Goal: Task Accomplishment & Management: Use online tool/utility

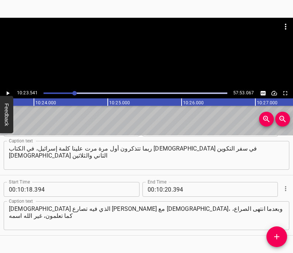
scroll to position [2566, 0]
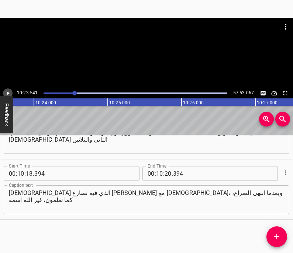
click at [7, 93] on icon "Play/Pause" at bounding box center [8, 93] width 3 height 4
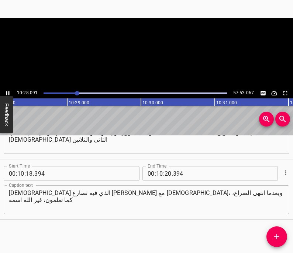
click at [7, 93] on icon "Play/Pause" at bounding box center [7, 93] width 7 height 7
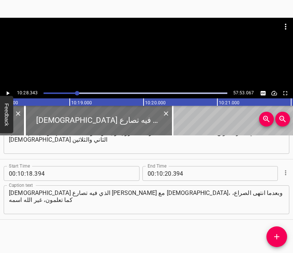
scroll to position [0, 45636]
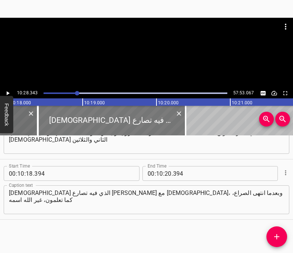
click at [88, 118] on div at bounding box center [112, 121] width 148 height 30
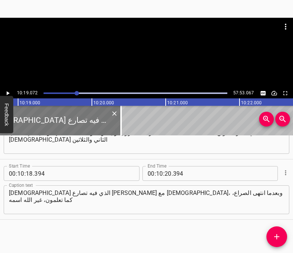
scroll to position [0, 45724]
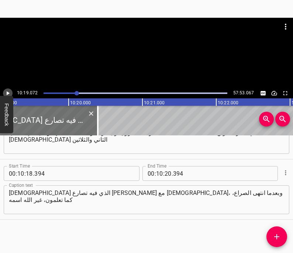
click at [9, 93] on icon "Play/Pause" at bounding box center [7, 93] width 7 height 7
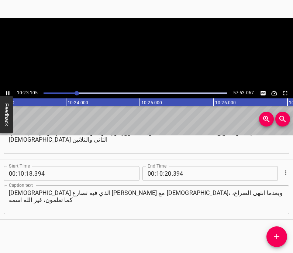
click at [9, 93] on icon "Play/Pause" at bounding box center [7, 93] width 3 height 4
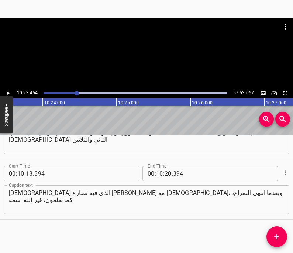
scroll to position [0, 46048]
click at [169, 172] on input "number" at bounding box center [168, 173] width 7 height 15
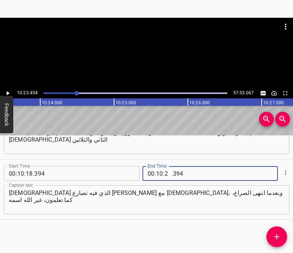
type input "23"
type input "454"
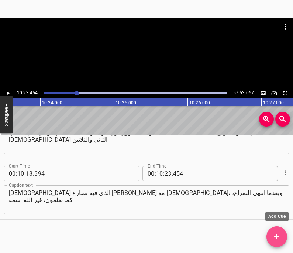
click at [279, 239] on icon "Add Cue" at bounding box center [277, 236] width 9 height 9
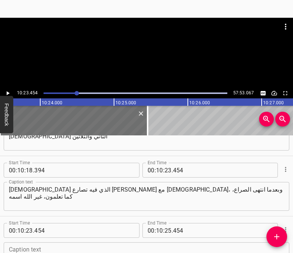
scroll to position [2626, 0]
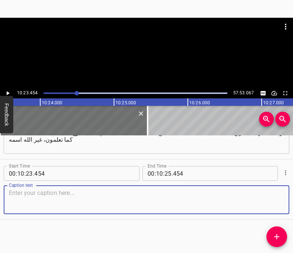
paste textarea "ونحن أحيانًا ما نتصارع مع [DEMOGRAPHIC_DATA]، حتى إبان تلك الأوقات العصيبة سوف …"
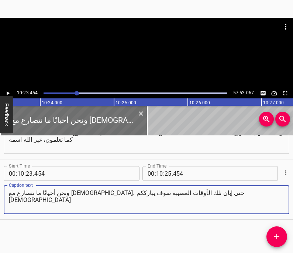
type textarea "ونحن أحيانًا ما نتصارع مع [DEMOGRAPHIC_DATA]، حتى إبان تلك الأوقات العصيبة سوف …"
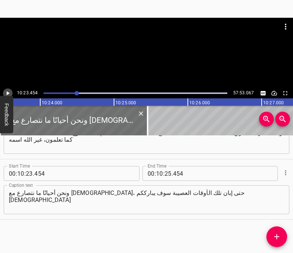
click at [7, 94] on icon "Play/Pause" at bounding box center [8, 93] width 3 height 4
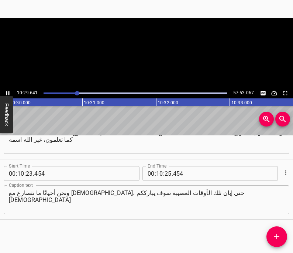
click at [7, 94] on icon "Play/Pause" at bounding box center [7, 93] width 3 height 4
click at [7, 94] on icon "Play/Pause" at bounding box center [8, 93] width 3 height 4
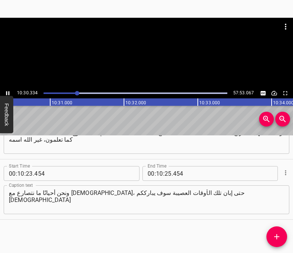
click at [7, 94] on icon "Play/Pause" at bounding box center [7, 93] width 3 height 4
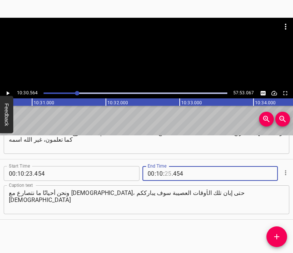
click at [167, 175] on input "number" at bounding box center [168, 173] width 7 height 15
type input "30"
type input "564"
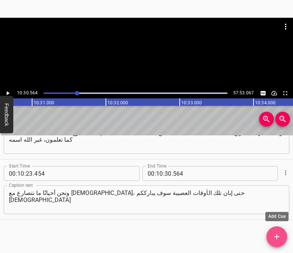
click at [278, 236] on icon "Add Cue" at bounding box center [276, 236] width 5 height 5
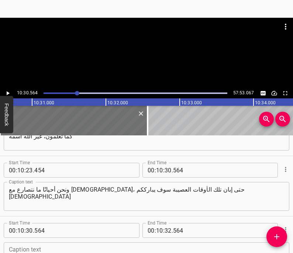
scroll to position [2686, 0]
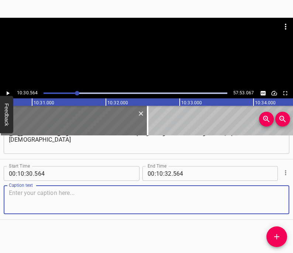
paste textarea "هل من سيقول آمين؟ يقول [PERSON_NAME] ، أو الأصح يترجاه، لن أدعك تذهب إن لم تبار…"
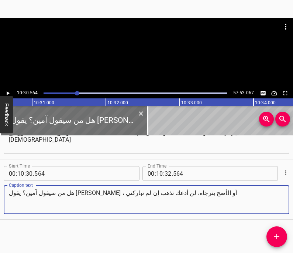
type textarea "هل من سيقول آمين؟ يقول [PERSON_NAME] ، أو الأصح يترجاه، لن أدعك تذهب إن لم تبار…"
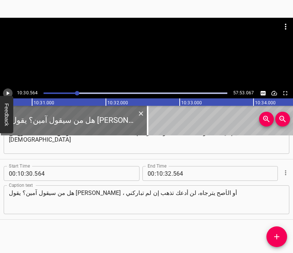
click at [9, 91] on icon "Play/Pause" at bounding box center [7, 93] width 7 height 7
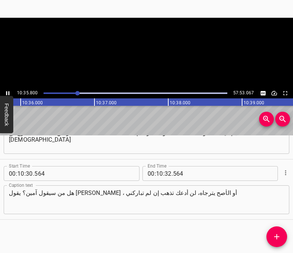
click at [9, 91] on icon "Play/Pause" at bounding box center [7, 93] width 3 height 4
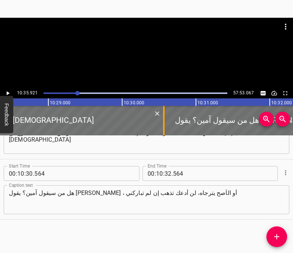
scroll to position [0, 46415]
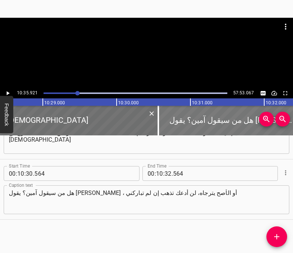
click at [180, 121] on div at bounding box center [232, 121] width 148 height 30
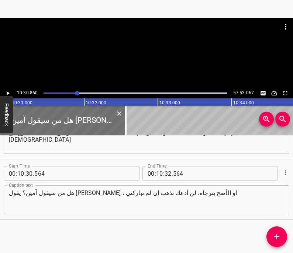
click at [8, 93] on icon "Play/Pause" at bounding box center [7, 93] width 7 height 7
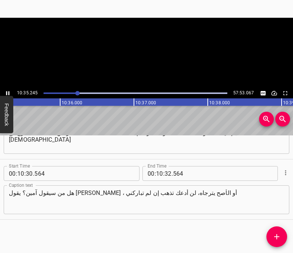
click at [8, 93] on icon "Play/Pause" at bounding box center [7, 93] width 3 height 4
click at [8, 93] on icon "Play/Pause" at bounding box center [7, 93] width 7 height 7
click at [8, 93] on icon "Play/Pause" at bounding box center [7, 93] width 3 height 4
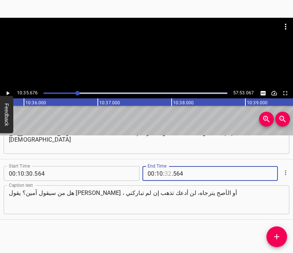
click at [171, 173] on input "number" at bounding box center [168, 173] width 7 height 15
type input "35"
type input "676"
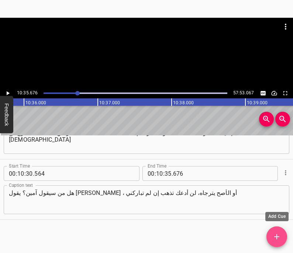
click at [275, 239] on icon "Add Cue" at bounding box center [277, 236] width 9 height 9
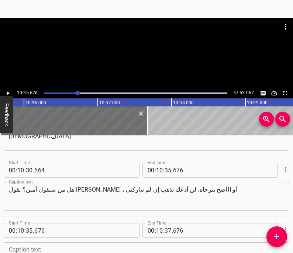
scroll to position [2746, 0]
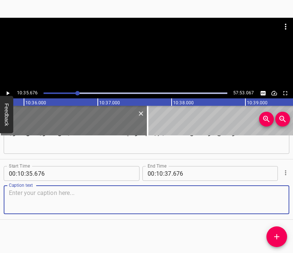
paste textarea "فقا له لن يون اسمك فيما بعد [PERSON_NAME]، الذي يعني المخادع. سيكون اسمك، ماذا؟…"
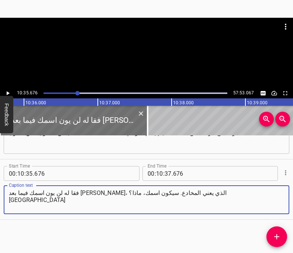
type textarea "فقا له لن يون اسمك فيما بعد [PERSON_NAME]، الذي يعني المخادع. سيكون اسمك، ماذا؟…"
click at [9, 94] on icon "Play/Pause" at bounding box center [7, 93] width 7 height 7
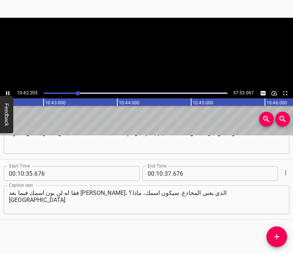
click at [9, 94] on icon "Play/Pause" at bounding box center [7, 93] width 3 height 4
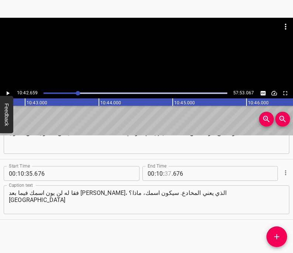
click at [170, 173] on input "number" at bounding box center [168, 173] width 7 height 15
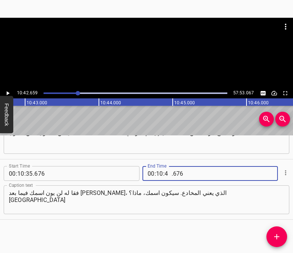
type input "42"
type input "659"
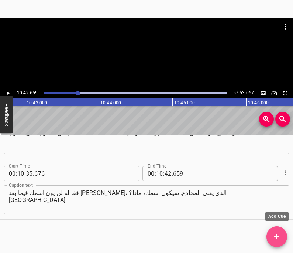
click at [280, 243] on button "Add Cue" at bounding box center [277, 236] width 21 height 21
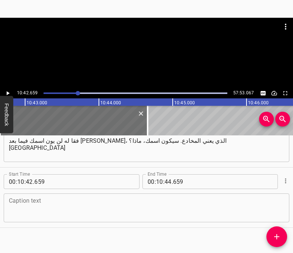
scroll to position [2807, 0]
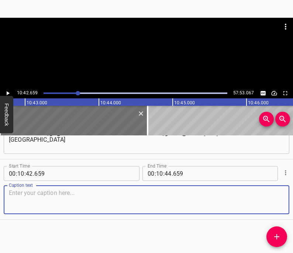
paste textarea "ومن تلك اللحظة فصاعدًا أصبح ال[DEMOGRAPHIC_DATA] أمة عظيمة وصنعوا فيما بعد عجائ…"
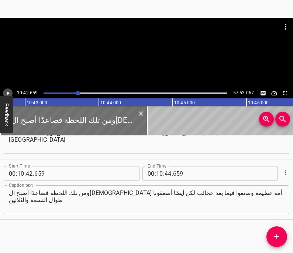
click at [8, 94] on icon "Play/Pause" at bounding box center [8, 93] width 3 height 4
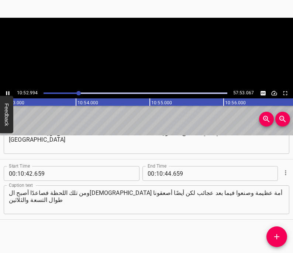
click at [8, 94] on icon "Play/Pause" at bounding box center [7, 93] width 7 height 7
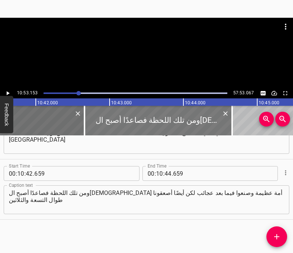
click at [122, 121] on div at bounding box center [159, 121] width 148 height 30
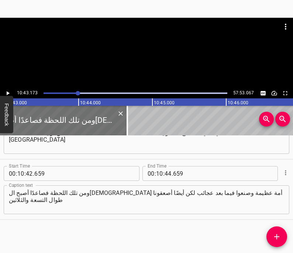
scroll to position [0, 47504]
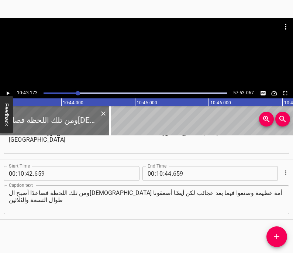
click at [7, 93] on icon "Play/Pause" at bounding box center [8, 93] width 3 height 4
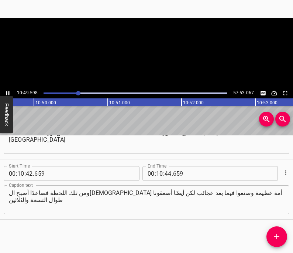
click at [7, 93] on icon "Play/Pause" at bounding box center [7, 93] width 7 height 7
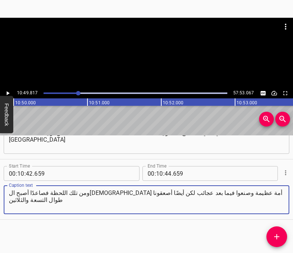
drag, startPoint x: 87, startPoint y: 193, endPoint x: 21, endPoint y: 196, distance: 65.4
click at [21, 196] on textarea "ومن تلك اللحظة فصاعدًا أصبح ال[DEMOGRAPHIC_DATA] أمة عظيمة وصنعوا فيما بعد عجائ…" at bounding box center [146, 199] width 275 height 21
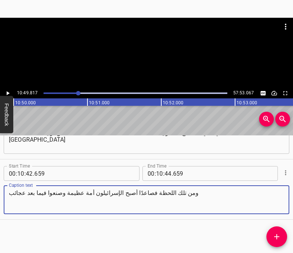
type textarea "ومن تلك اللحظة فصاعدًا أصبح الإسرائيلون أمة عظيمة وصنعوا فيما بعد عجائب"
click at [171, 174] on input "number" at bounding box center [168, 173] width 7 height 15
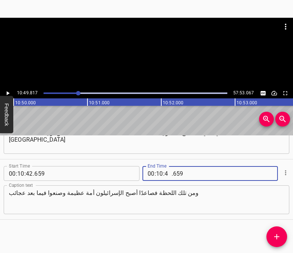
type input "49"
type input "817"
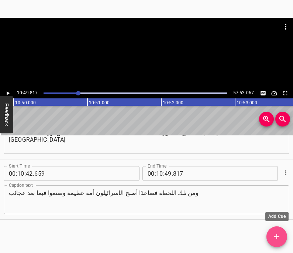
click at [277, 238] on icon "Add Cue" at bounding box center [277, 236] width 9 height 9
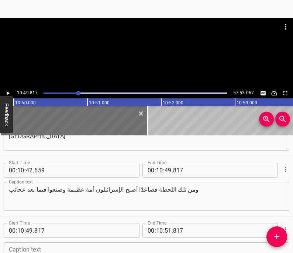
scroll to position [2867, 0]
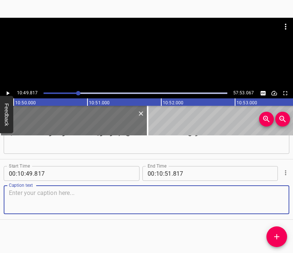
paste textarea "لكن أيضًا أصعقونا طوال التسعة والثلاثين سفرًا في العهد القديم. كم منكم يعلم عما…"
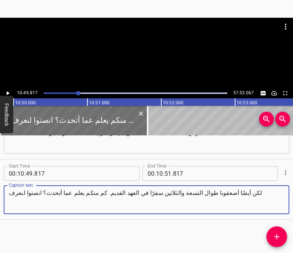
type textarea "لكن أيضًا أصعقونا طوال التسعة والثلاثين سفرًا في العهد القديم. كم منكم يعلم عما…"
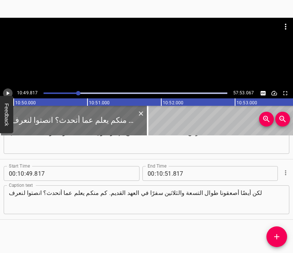
click at [8, 93] on icon "Play/Pause" at bounding box center [8, 93] width 3 height 4
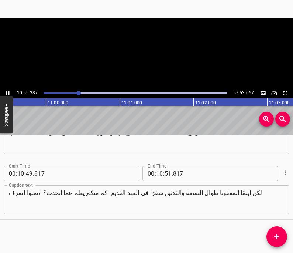
click at [8, 93] on icon "Play/Pause" at bounding box center [7, 93] width 7 height 7
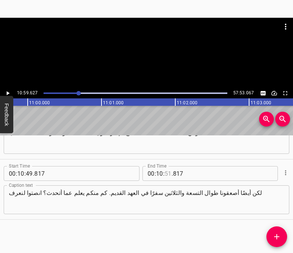
click at [168, 175] on input "number" at bounding box center [168, 173] width 7 height 15
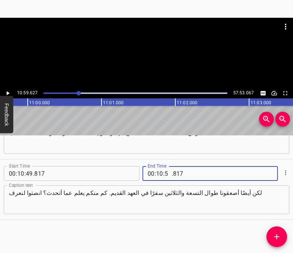
type input "59"
type input "627"
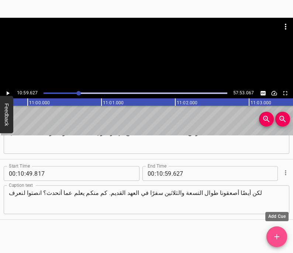
click at [276, 237] on icon "Add Cue" at bounding box center [277, 236] width 9 height 9
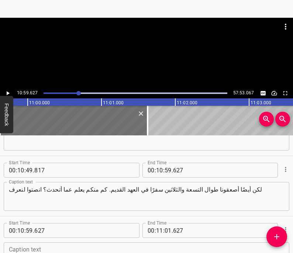
scroll to position [2927, 0]
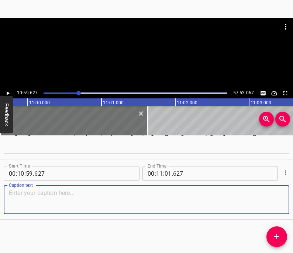
paste textarea "كما تقرؤون، أقصد قراءتكم لأسفار العهد القديم التسعة والثلاثين وما ترونه أن بني …"
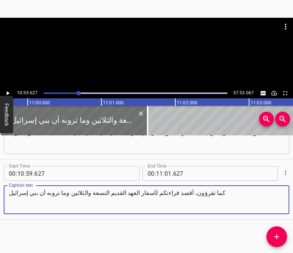
type textarea "كما تقرؤون، أقصد قراءتكم لأسفار العهد القديم التسعة والثلاثين وما ترونه أن بني …"
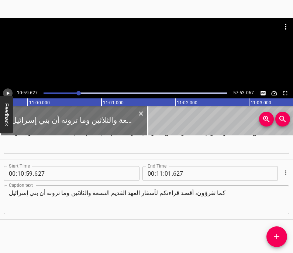
click at [8, 93] on icon "Play/Pause" at bounding box center [8, 93] width 3 height 4
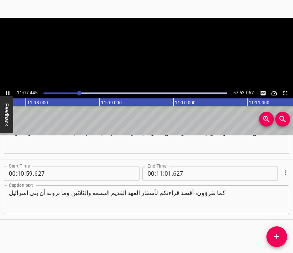
click at [8, 93] on icon "Play/Pause" at bounding box center [7, 93] width 7 height 7
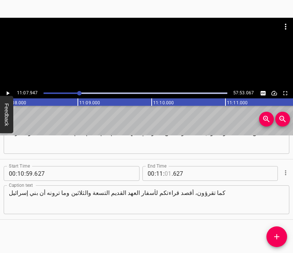
click at [167, 174] on input "number" at bounding box center [168, 173] width 7 height 15
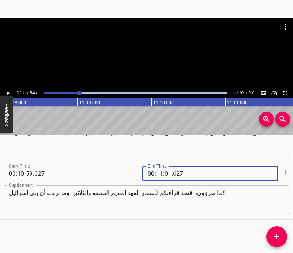
type input "07"
type input "947"
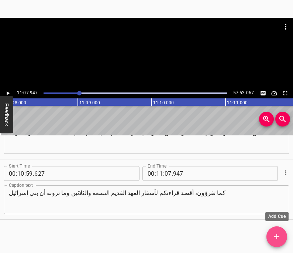
click at [274, 234] on icon "Add Cue" at bounding box center [277, 236] width 9 height 9
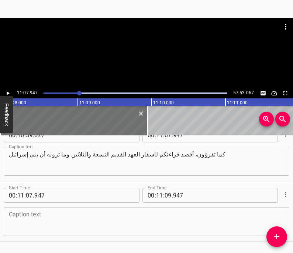
scroll to position [2972, 0]
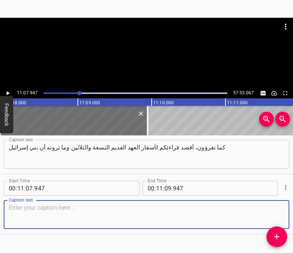
paste textarea "بالله يشبهون العلاقات الغرامية في المدارس الثانوية. ارحمنا يا الله"
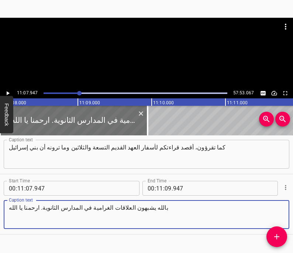
type textarea "بالله يشبهون العلاقات الغرامية في المدارس الثانوية. ارحمنا يا الله"
click at [9, 92] on icon "Play/Pause" at bounding box center [7, 93] width 7 height 7
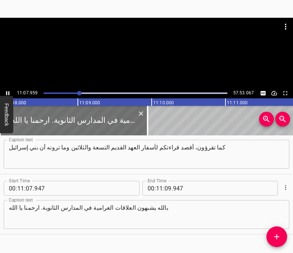
scroll to position [2987, 0]
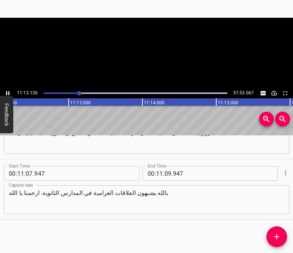
click at [9, 92] on icon "Play/Pause" at bounding box center [7, 93] width 3 height 4
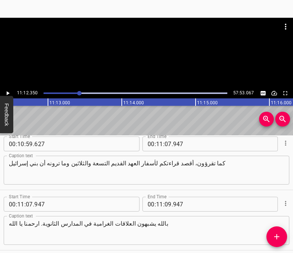
scroll to position [2956, 0]
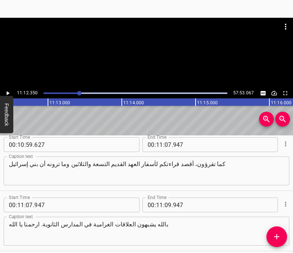
click at [136, 163] on textarea "كما تقرؤون، أقصد قراءتكم لأسفار العهد القديم التسعة والثلاثين وما ترونه أن بني …" at bounding box center [146, 170] width 275 height 21
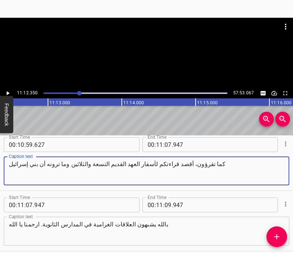
click at [136, 163] on textarea "كما تقرؤون، أقصد قراءتكم لأسفار العهد القديم التسعة والثلاثين وما ترونه أن بني …" at bounding box center [146, 170] width 275 height 21
paste textarea "بالله"
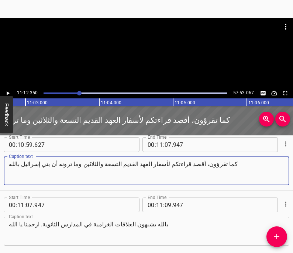
type textarea "كما تقرؤون، أقصد قراءتكم لأسفار العهد القديم التسعة والثلاثين وما ترونه أن بني …"
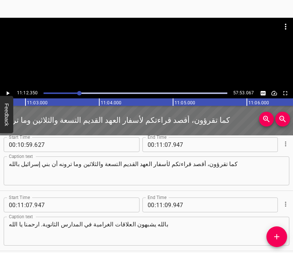
click at [51, 119] on div at bounding box center [83, 121] width 615 height 30
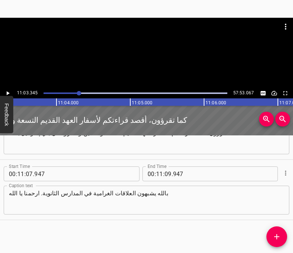
scroll to position [2987, 0]
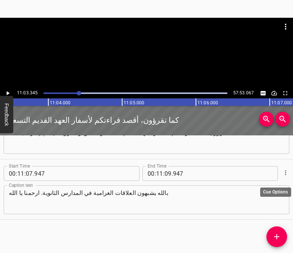
click at [285, 173] on icon "Cue Options" at bounding box center [285, 172] width 7 height 7
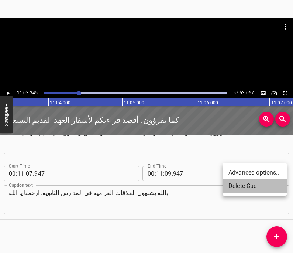
click at [261, 189] on li "Delete Cue" at bounding box center [255, 185] width 64 height 13
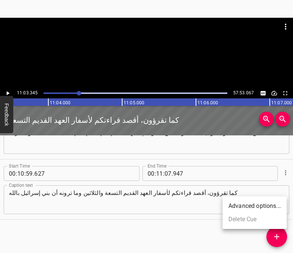
scroll to position [2927, 0]
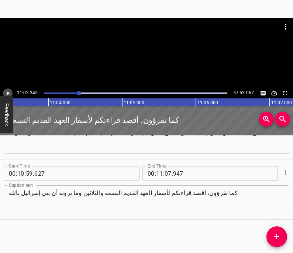
click at [8, 93] on icon "Play/Pause" at bounding box center [8, 93] width 3 height 4
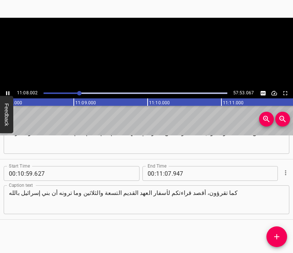
click at [8, 93] on icon "Play/Pause" at bounding box center [7, 93] width 7 height 7
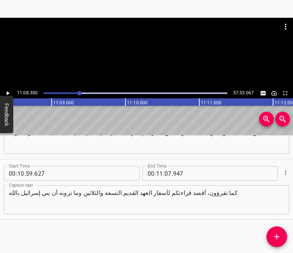
click at [8, 93] on icon "Play/Pause" at bounding box center [8, 93] width 3 height 4
click at [8, 93] on icon "Play/Pause" at bounding box center [7, 93] width 7 height 7
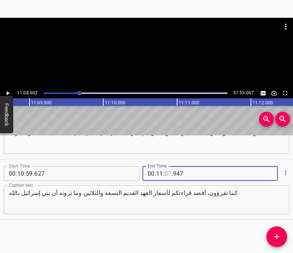
click at [167, 174] on input "number" at bounding box center [168, 173] width 7 height 15
type input "08"
type input "602"
click at [282, 234] on span "Add Cue" at bounding box center [277, 236] width 21 height 9
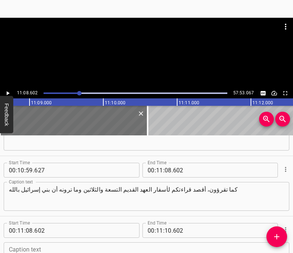
scroll to position [2987, 0]
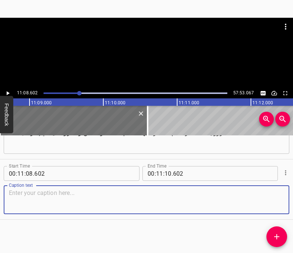
paste textarea "يشبهون العلاقات الغرامية في المدارس الثانوية. ارحمنا يا الله! [00:11:10] كم منك…"
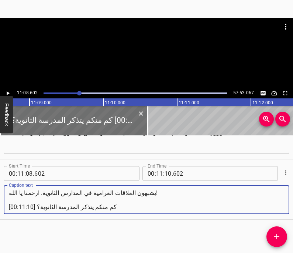
drag, startPoint x: 34, startPoint y: 207, endPoint x: -5, endPoint y: 209, distance: 38.8
click at [0, 209] on html "Caption Editor Batch Transcribe Login Sign Up Privacy Contact 11:08.602 57:53.0…" at bounding box center [146, 126] width 293 height 253
drag, startPoint x: 11, startPoint y: 207, endPoint x: 0, endPoint y: 207, distance: 11.1
click at [0, 207] on div "Start Time 00 : 11 : 08 . 602 Start Time End Time 00 : 11 : 10 . 602 End Time C…" at bounding box center [146, 189] width 293 height 60
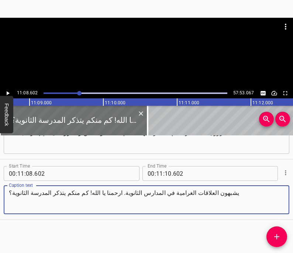
type textarea "يشبهون العلاقات الغرامية في المدارس الثانوية. ارحمنا يا الله! كم منكم يتذكر الم…"
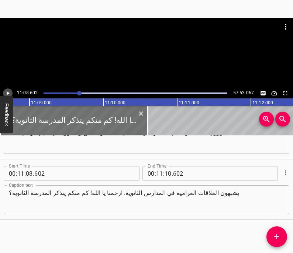
click at [8, 94] on icon "Play/Pause" at bounding box center [7, 93] width 7 height 7
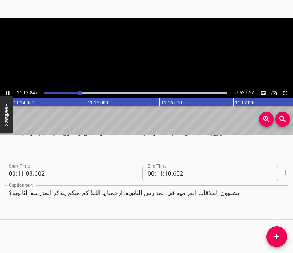
click at [8, 94] on icon "Play/Pause" at bounding box center [7, 93] width 3 height 4
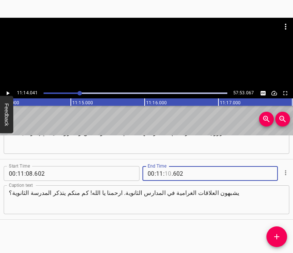
click at [170, 173] on input "number" at bounding box center [168, 173] width 7 height 15
type input "14"
type input "041"
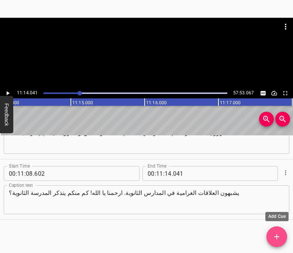
click at [278, 235] on icon "Add Cue" at bounding box center [277, 236] width 9 height 9
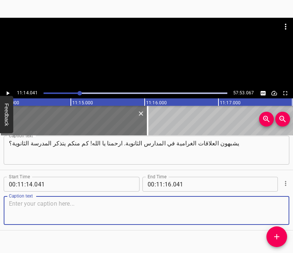
scroll to position [3047, 0]
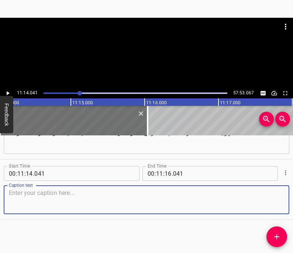
paste textarea "يا رجل! لقد كنت أمقت المدارس الثانوية. كنت أحتقرها. لم أستطع الانتظار حتى أتخرج…"
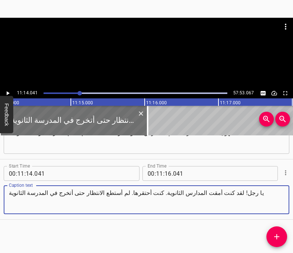
type textarea "يا رجل! لقد كنت أمقت المدارس الثانوية. كنت أحتقرها. لم أستطع الانتظار حتى أتخرج…"
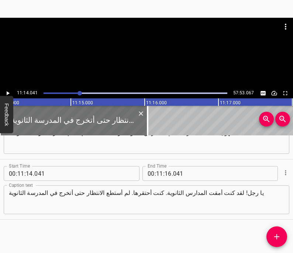
click at [7, 96] on button "Feedback" at bounding box center [6, 114] width 13 height 37
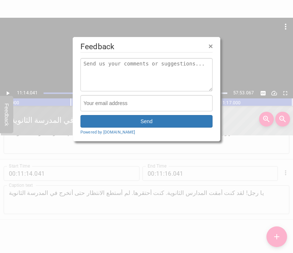
click at [211, 47] on span "×" at bounding box center [211, 46] width 4 height 8
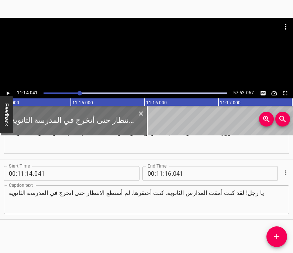
click at [6, 93] on icon "Play/Pause" at bounding box center [7, 93] width 7 height 7
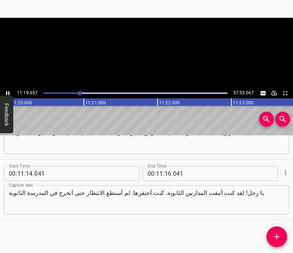
click at [6, 93] on icon "Play/Pause" at bounding box center [7, 93] width 7 height 7
click at [167, 174] on input "number" at bounding box center [168, 173] width 7 height 15
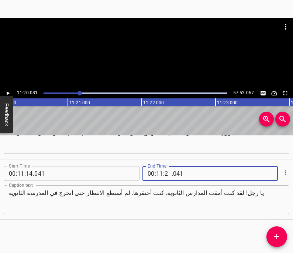
type input "20"
type input "081"
click at [275, 239] on icon "Add Cue" at bounding box center [277, 236] width 9 height 9
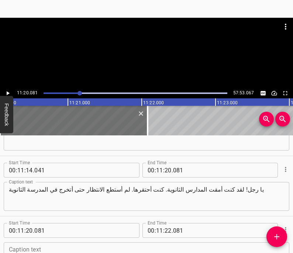
scroll to position [3108, 0]
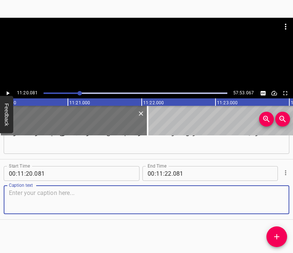
paste textarea "لأن الجميع في مدرستي كانوا مع فتاة جديدة وجميع الفتيات كن للشاب الجديد كل أسبوع…"
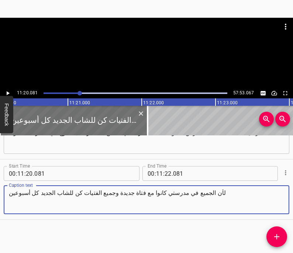
type textarea "لأن الجميع في مدرستي كانوا مع فتاة جديدة وجميع الفتيات كن للشاب الجديد كل أسبوع…"
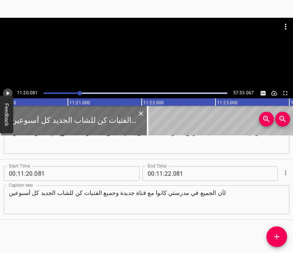
click at [10, 92] on icon "Play/Pause" at bounding box center [7, 93] width 7 height 7
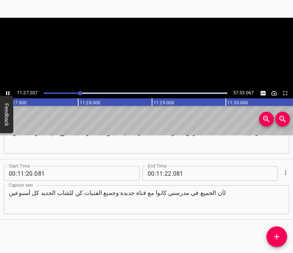
click at [10, 92] on icon "Play/Pause" at bounding box center [7, 93] width 7 height 7
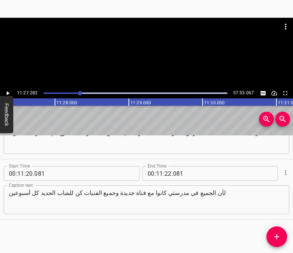
scroll to position [0, 50762]
click at [171, 175] on input "number" at bounding box center [168, 173] width 7 height 15
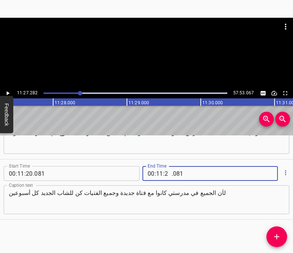
type input "27"
type input "282"
click at [276, 239] on icon "Add Cue" at bounding box center [277, 236] width 9 height 9
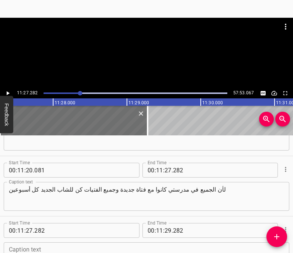
scroll to position [3168, 0]
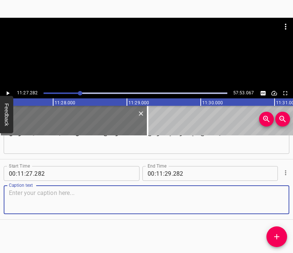
paste textarea "كم منكم يعلم عما أتحدث؟ أليس كذلك؟ سيكون الأمر عن [PERSON_NAME] و[PERSON_NAME]،…"
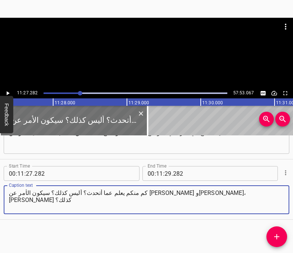
type textarea "كم منكم يعلم عما أتحدث؟ أليس كذلك؟ سيكون الأمر عن [PERSON_NAME] و[PERSON_NAME]،…"
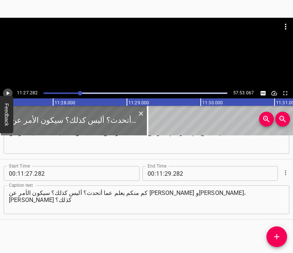
click at [7, 90] on icon "Play/Pause" at bounding box center [7, 93] width 7 height 7
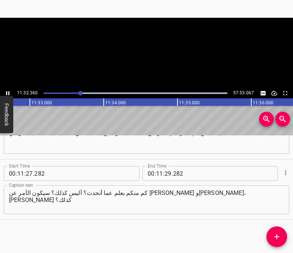
click at [7, 90] on icon "Play/Pause" at bounding box center [7, 93] width 7 height 7
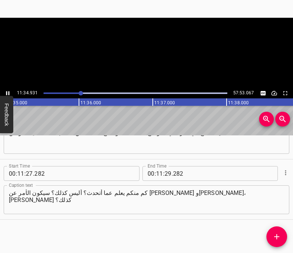
click at [7, 90] on icon "Play/Pause" at bounding box center [7, 93] width 7 height 7
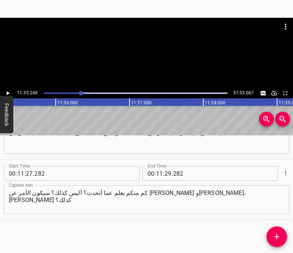
scroll to position [0, 51351]
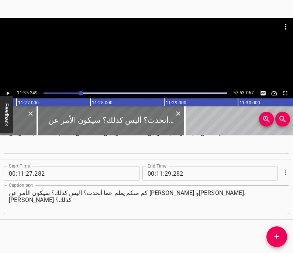
click at [57, 119] on div at bounding box center [111, 121] width 148 height 30
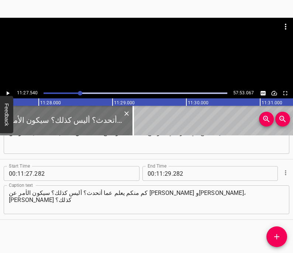
scroll to position [0, 50781]
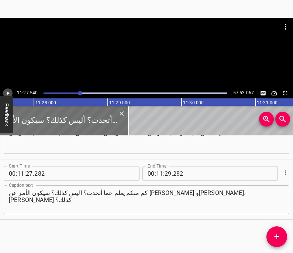
click at [7, 94] on icon "Play/Pause" at bounding box center [8, 93] width 3 height 4
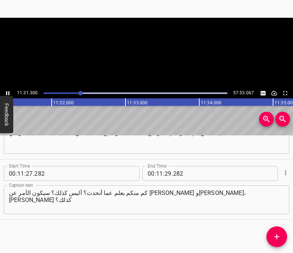
click at [7, 94] on icon "Play/Pause" at bounding box center [7, 93] width 7 height 7
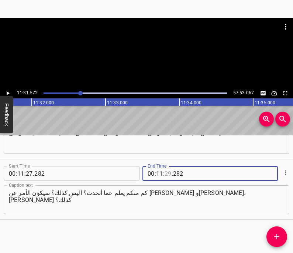
click at [168, 174] on input "number" at bounding box center [168, 173] width 7 height 15
type input "31"
type input "572"
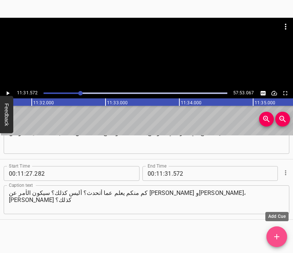
click at [279, 236] on icon "Add Cue" at bounding box center [276, 236] width 5 height 5
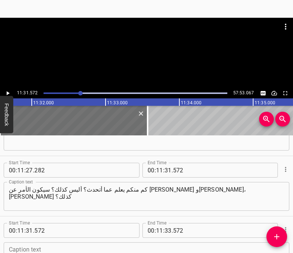
scroll to position [3228, 0]
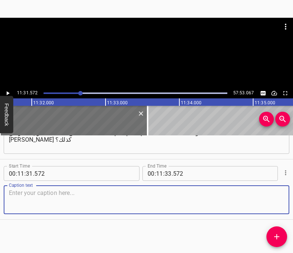
paste textarea "[PERSON_NAME] هو قائد فريق الرجبي و[PERSON_NAME] قائدة فريق المشجعات"
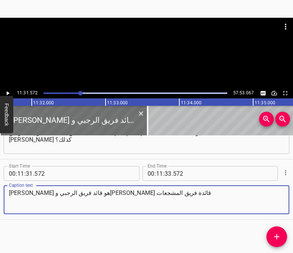
type textarea "[PERSON_NAME] هو قائد فريق الرجبي و[PERSON_NAME] قائدة فريق المشجعات"
click at [9, 92] on icon "Play/Pause" at bounding box center [7, 93] width 7 height 7
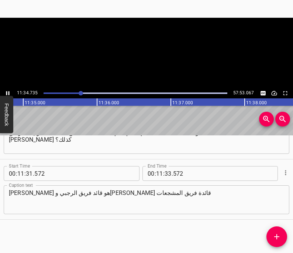
click at [9, 92] on icon "Play/Pause" at bounding box center [7, 93] width 3 height 4
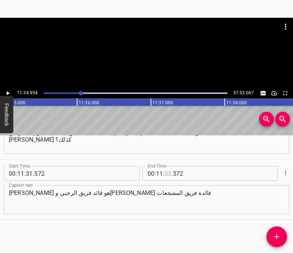
click at [170, 174] on input "number" at bounding box center [168, 173] width 7 height 15
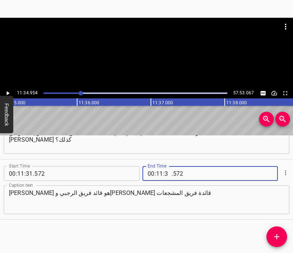
type input "34"
type input "954"
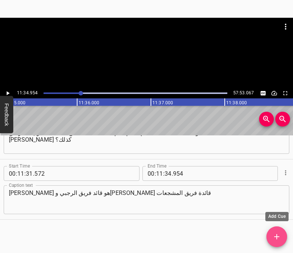
click at [281, 240] on icon "Add Cue" at bounding box center [277, 236] width 9 height 9
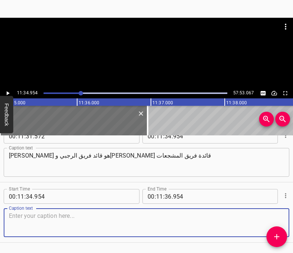
scroll to position [3288, 0]
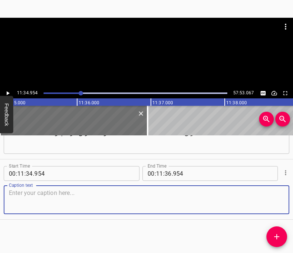
paste textarea "والجميع يتحدث عن ديلان وسافانا. وكل الفتيات يريدن أن يكن مثل [PERSON_NAME] وكل …"
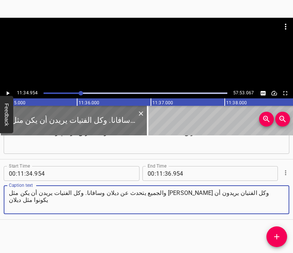
type textarea "والجميع يتحدث عن ديلان وسافانا. وكل الفتيات يريدن أن يكن مثل [PERSON_NAME] وكل …"
click at [10, 92] on icon "Play/Pause" at bounding box center [7, 93] width 7 height 7
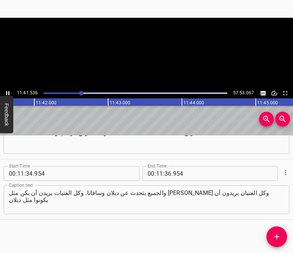
click at [10, 92] on icon "Play/Pause" at bounding box center [7, 93] width 7 height 7
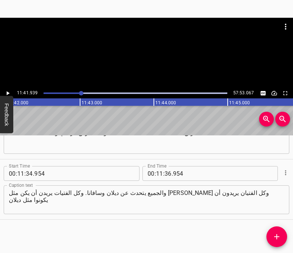
scroll to position [0, 51845]
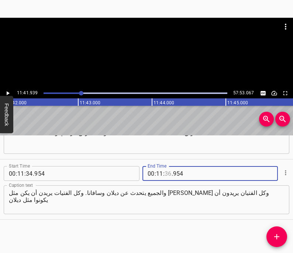
click at [169, 174] on input "number" at bounding box center [168, 173] width 7 height 15
type input "41"
type input "939"
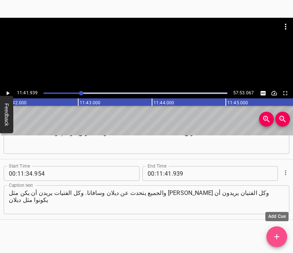
click at [271, 239] on span "Add Cue" at bounding box center [277, 236] width 21 height 9
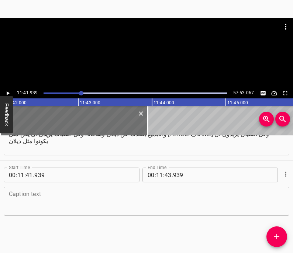
scroll to position [3348, 0]
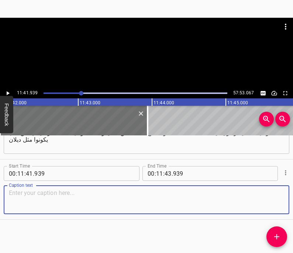
paste textarea "حسنًا، في المدرسة الثانوية [DATE] الأمور التي لم أستطع تحملها كانت أن كل شخص كا…"
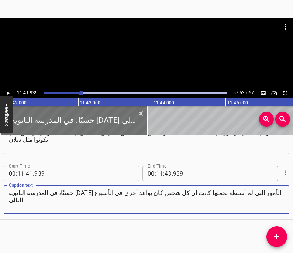
type textarea "حسنًا، في المدرسة الثانوية [DATE] الأمور التي لم أستطع تحملها كانت أن كل شخص كا…"
click at [8, 93] on icon "Play/Pause" at bounding box center [7, 93] width 7 height 7
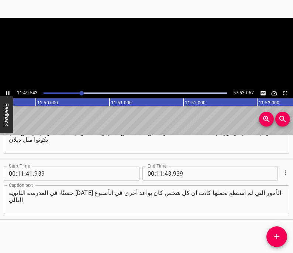
click at [8, 93] on icon "Play/Pause" at bounding box center [7, 93] width 3 height 4
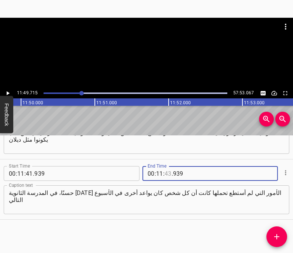
click at [169, 175] on input "number" at bounding box center [168, 173] width 7 height 15
type input "49"
type input "715"
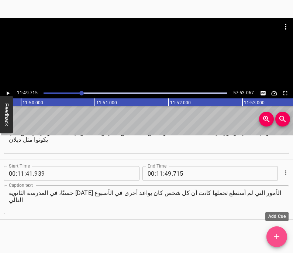
click at [277, 239] on icon "Add Cue" at bounding box center [277, 236] width 9 height 9
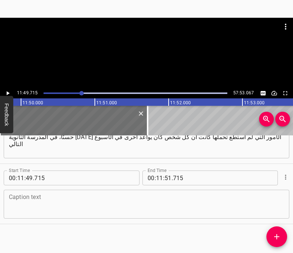
scroll to position [3409, 0]
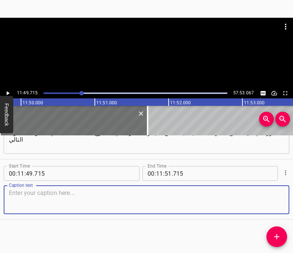
paste textarea "ولم يمض طويلًا قبل أن انفصال [PERSON_NAME] و[PERSON_NAME]، الشابين الأكثر شعبية…"
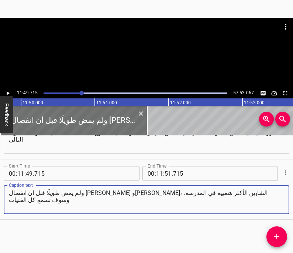
type textarea "ولم يمض طويلًا قبل أن انفصال [PERSON_NAME] و[PERSON_NAME]، الشابين الأكثر شعبية…"
click at [6, 92] on icon "Play/Pause" at bounding box center [7, 93] width 7 height 7
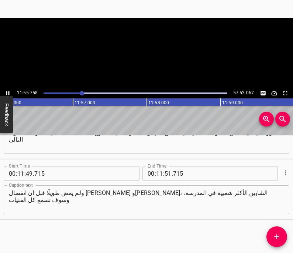
click at [6, 92] on icon "Play/Pause" at bounding box center [7, 93] width 7 height 7
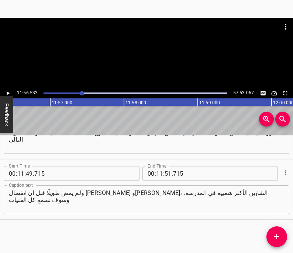
scroll to position [0, 52923]
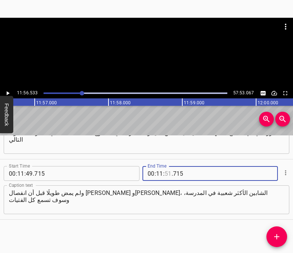
click at [167, 175] on input "number" at bounding box center [168, 173] width 7 height 15
type input "56"
type input "533"
click at [277, 236] on icon "Add Cue" at bounding box center [276, 236] width 5 height 5
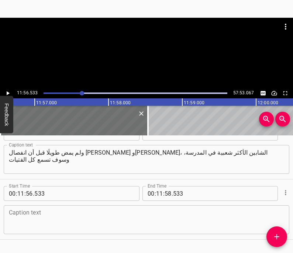
scroll to position [3450, 0]
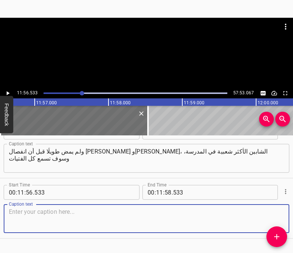
paste textarea "كما تعلمون، يتجولون ويكملون، كما تعلمون، الهرج والمرج والتمثيل على سافانا، "أوه…"
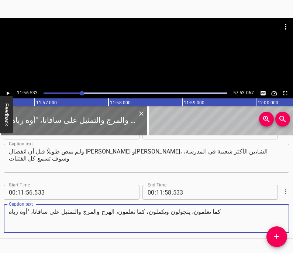
type textarea "كما تعلمون، يتجولون ويكملون، كما تعلمون، الهرج والمرج والتمثيل على سافانا، "أوه…"
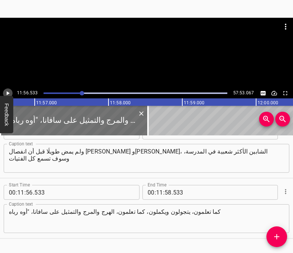
click at [7, 92] on icon "Play/Pause" at bounding box center [8, 93] width 3 height 4
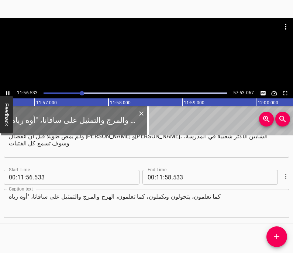
scroll to position [3469, 0]
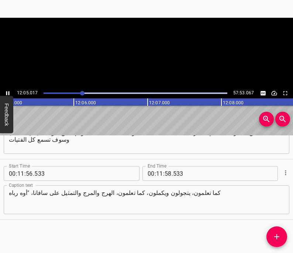
click at [7, 92] on icon "Play/Pause" at bounding box center [7, 93] width 7 height 7
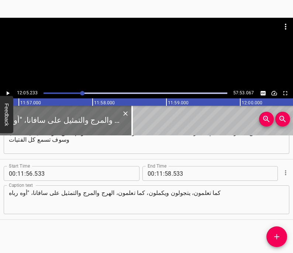
scroll to position [0, 52934]
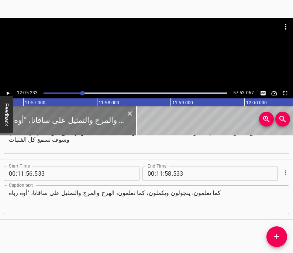
click at [17, 116] on div at bounding box center [63, 121] width 148 height 30
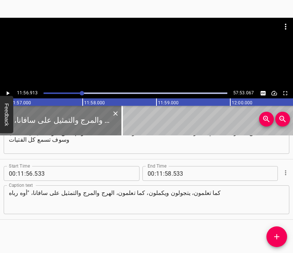
scroll to position [0, 52951]
click at [6, 91] on icon "Play/Pause" at bounding box center [7, 93] width 7 height 7
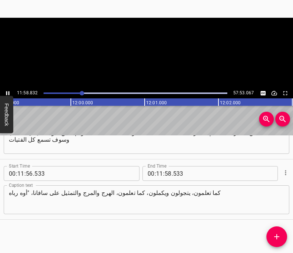
click at [6, 91] on icon "Play/Pause" at bounding box center [7, 93] width 3 height 4
click at [6, 91] on icon "Play/Pause" at bounding box center [7, 93] width 7 height 7
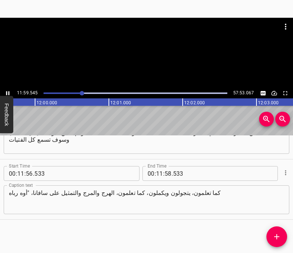
click at [6, 91] on icon "Play/Pause" at bounding box center [7, 93] width 3 height 4
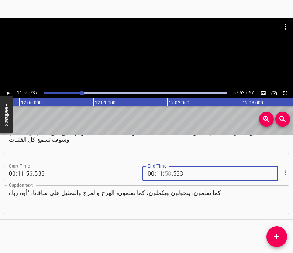
click at [167, 174] on input "number" at bounding box center [168, 173] width 7 height 15
type input "59"
type input "737"
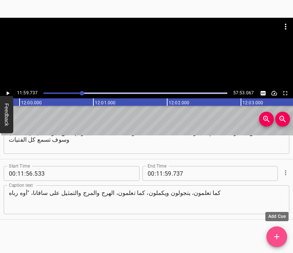
click at [277, 235] on icon "Add Cue" at bounding box center [276, 236] width 5 height 5
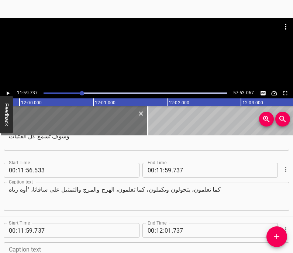
scroll to position [3529, 0]
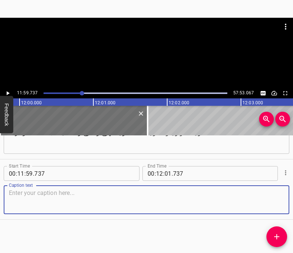
paste textarea "لا أصدق أن [PERSON_NAME] يفعل هذا بك يا [PERSON_NAME]. لقد ارتبط [PERSON_NAME] …"
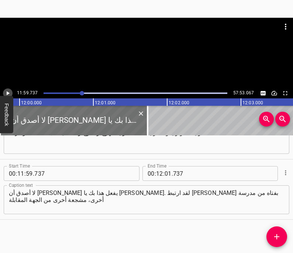
click at [8, 93] on icon "Play/Pause" at bounding box center [8, 93] width 3 height 4
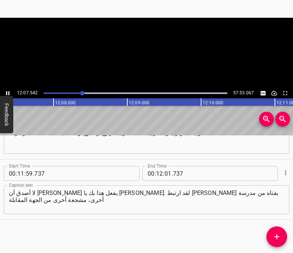
click at [8, 93] on icon "Play/Pause" at bounding box center [7, 93] width 3 height 4
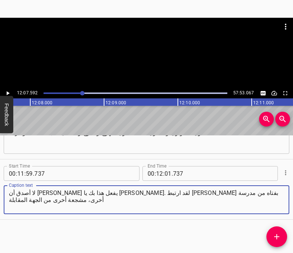
drag, startPoint x: 69, startPoint y: 193, endPoint x: 10, endPoint y: 192, distance: 58.4
click at [10, 192] on textarea "لا أصدق أن [PERSON_NAME] يفعل هذا بك يا [PERSON_NAME]. لقد ارتبط [PERSON_NAME] …" at bounding box center [146, 199] width 275 height 21
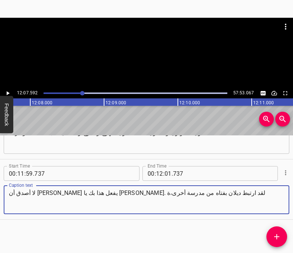
drag, startPoint x: 11, startPoint y: 194, endPoint x: 5, endPoint y: 194, distance: 6.3
click at [5, 194] on div "لا أصدق أن [PERSON_NAME] يفعل هذا بك يا [PERSON_NAME]. لقد ارتبط ديلان بفتاه من…" at bounding box center [147, 199] width 286 height 29
type textarea "لا أصدق أن [PERSON_NAME] يفعل هذا بك يا [PERSON_NAME]. لقد ارتبط [PERSON_NAME] …"
type input "01"
click at [166, 174] on input "01" at bounding box center [168, 173] width 7 height 15
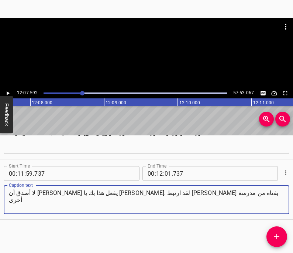
click at [166, 174] on input "01" at bounding box center [168, 173] width 7 height 15
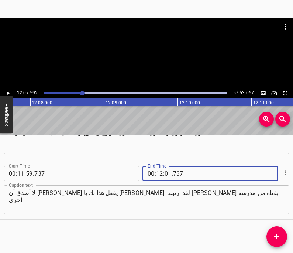
type input "07"
type input "592"
click at [275, 237] on icon "Add Cue" at bounding box center [277, 236] width 9 height 9
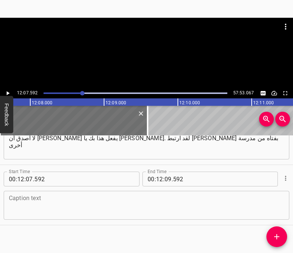
scroll to position [3589, 0]
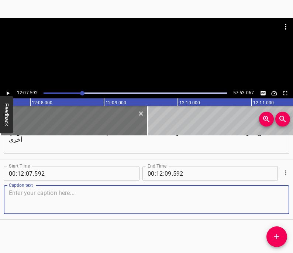
paste textarea "مشجعة أخرى من الجهة المقابلة". وستعم المدرسة الفوضى جراء انفصال ديلان عن سافانا"
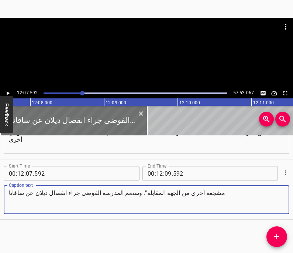
type textarea "مشجعة أخرى من الجهة المقابلة". وستعم المدرسة الفوضى جراء انفصال ديلان عن سافانا"
click at [7, 93] on icon "Play/Pause" at bounding box center [8, 93] width 3 height 4
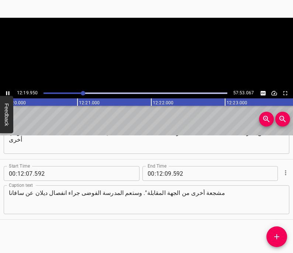
click at [7, 93] on icon "Play/Pause" at bounding box center [7, 93] width 7 height 7
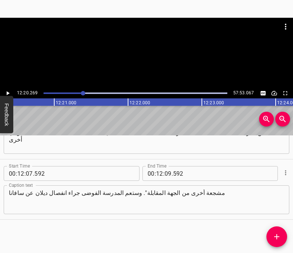
scroll to position [0, 54676]
click at [168, 174] on input "number" at bounding box center [168, 173] width 7 height 15
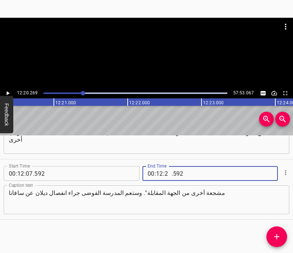
type input "20"
type input "269"
click at [283, 240] on span "Add Cue" at bounding box center [277, 236] width 21 height 9
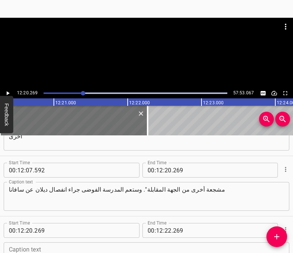
scroll to position [3649, 0]
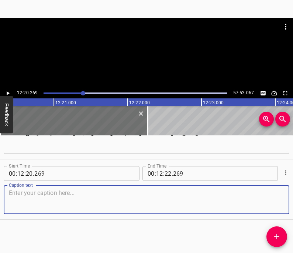
paste textarea "وها هي مسرحية العصر. وبعد ثلاثة أسابيع يعود [PERSON_NAME] إلى [GEOGRAPHIC_DATA]…"
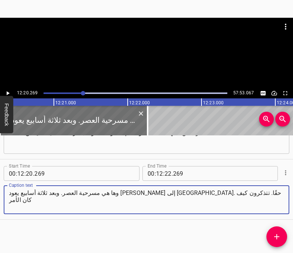
type textarea "وها هي مسرحية العصر. وبعد ثلاثة أسابيع يعود [PERSON_NAME] إلى [GEOGRAPHIC_DATA]…"
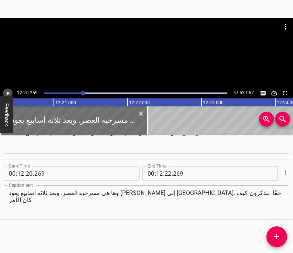
click at [8, 93] on icon "Play/Pause" at bounding box center [8, 93] width 3 height 4
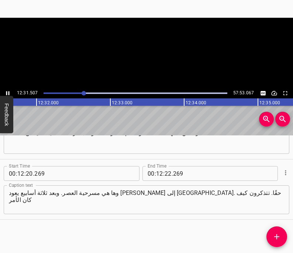
click at [8, 93] on icon "Play/Pause" at bounding box center [7, 93] width 7 height 7
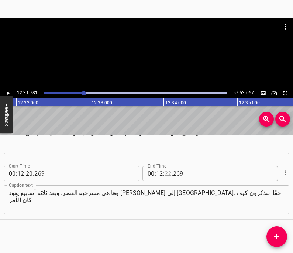
click at [169, 171] on input "number" at bounding box center [168, 173] width 7 height 15
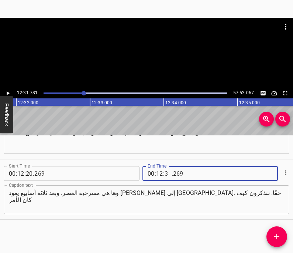
type input "31"
type input "781"
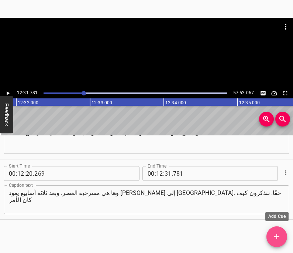
click at [279, 241] on button "Add Cue" at bounding box center [277, 236] width 21 height 21
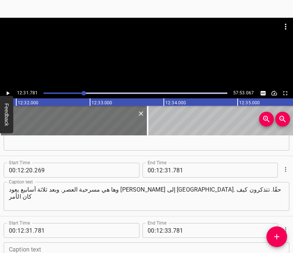
scroll to position [3710, 0]
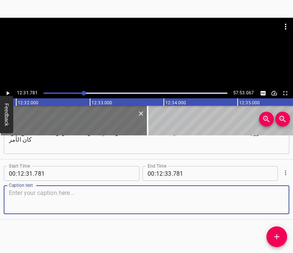
paste textarea "وكان هذا عرضًا لا ينقطع. وكما تعلمون أني أنا وأخي [PERSON_NAME] [DEMOGRAPHIC_DA…"
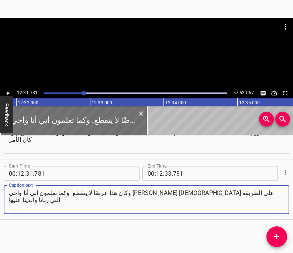
type textarea "وكان هذا عرضًا لا ينقطع. وكما تعلمون أني أنا وأخي [PERSON_NAME] [DEMOGRAPHIC_DA…"
click at [7, 93] on icon "Play/Pause" at bounding box center [8, 93] width 3 height 4
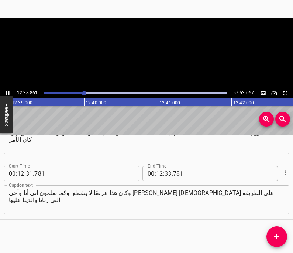
click at [7, 93] on icon "Play/Pause" at bounding box center [7, 93] width 7 height 7
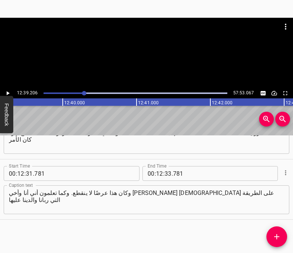
scroll to position [0, 56074]
click at [168, 174] on input "number" at bounding box center [168, 173] width 7 height 15
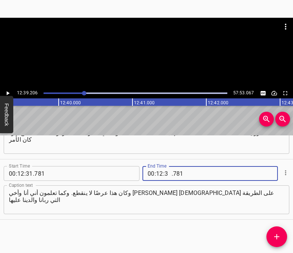
type input "39"
type input "206"
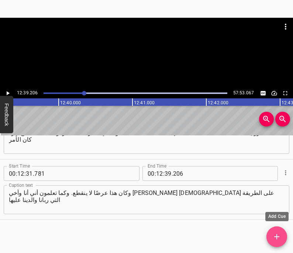
click at [280, 236] on icon "Add Cue" at bounding box center [277, 236] width 9 height 9
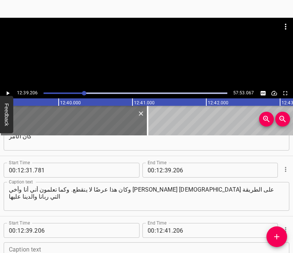
scroll to position [3770, 0]
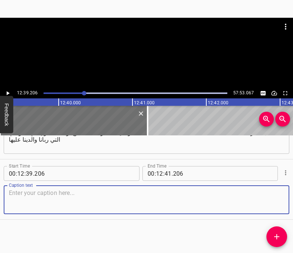
paste textarea "علمونا أن أعظم هدية تعطيها لزوجتك/لزوجك المستقبلية/المستقبلي هي عذريتك."
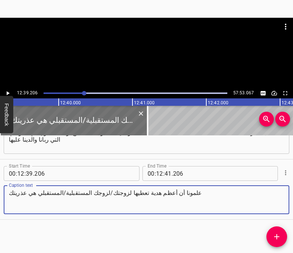
type textarea "علمونا أن أعظم هدية تعطيها لزوجتك/لزوجك المستقبلية/المستقبلي هي عذريتك"
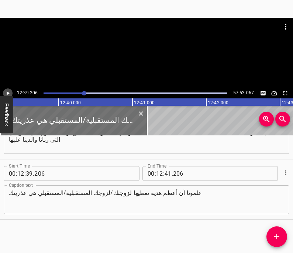
click at [10, 94] on icon "Play/Pause" at bounding box center [7, 93] width 7 height 7
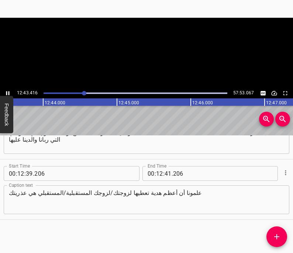
click at [10, 94] on icon "Play/Pause" at bounding box center [7, 93] width 7 height 7
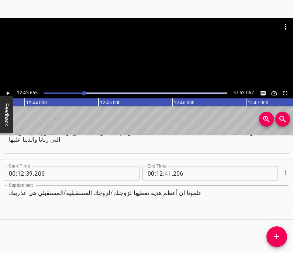
click at [170, 173] on input "number" at bounding box center [168, 173] width 7 height 15
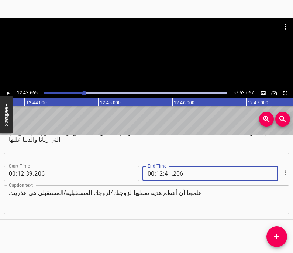
type input "43"
type input "665"
click at [281, 240] on icon "Add Cue" at bounding box center [277, 236] width 9 height 9
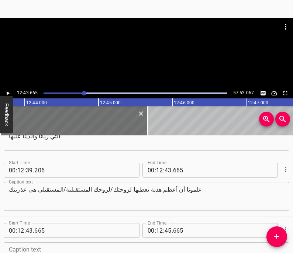
scroll to position [3830, 0]
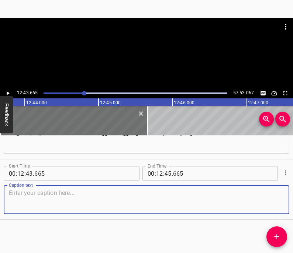
paste textarea "آمين! الآن لا يمكننا جميعًا أن نقول إننا حصلنا على هذه التربية،"
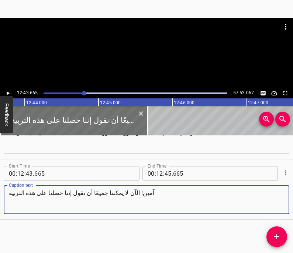
type textarea "آمين! الآن لا يمكننا جميعًا أن نقول إننا حصلنا على هذه التربية"
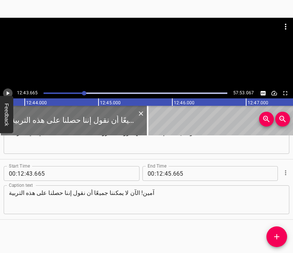
click at [6, 91] on icon "Play/Pause" at bounding box center [7, 93] width 7 height 7
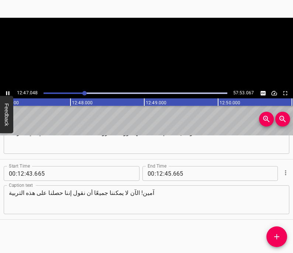
click at [6, 91] on icon "Play/Pause" at bounding box center [7, 93] width 7 height 7
